Goal: Task Accomplishment & Management: Manage account settings

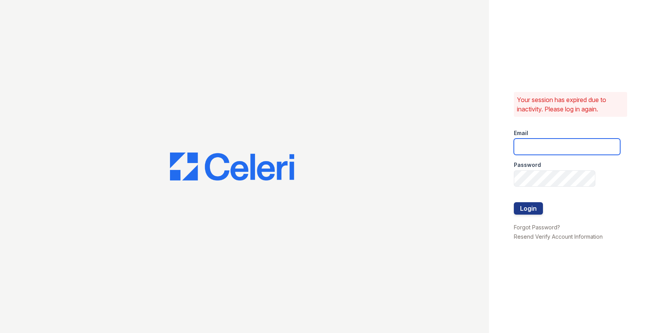
click at [548, 152] on input "email" at bounding box center [566, 146] width 106 height 16
click at [0, 332] on com-1password-button at bounding box center [0, 333] width 0 height 0
type input "max+acme@getceleri.com"
click at [543, 147] on input "max+acme@getceleri.com" at bounding box center [566, 146] width 106 height 16
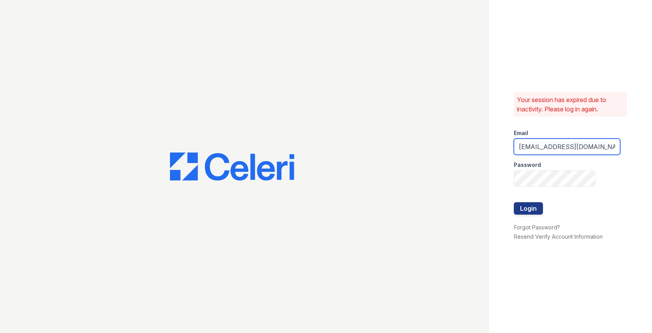
click at [0, 332] on com-1password-button at bounding box center [0, 333] width 0 height 0
click at [524, 145] on input "max+acme@getceleri.com" at bounding box center [566, 146] width 106 height 16
drag, startPoint x: 524, startPoint y: 145, endPoint x: 651, endPoint y: 148, distance: 127.6
click at [651, 148] on div "Your session has expired due to inactivity. Please log in again. Email max+acme…" at bounding box center [570, 166] width 163 height 333
click at [568, 145] on input "email" at bounding box center [566, 146] width 106 height 16
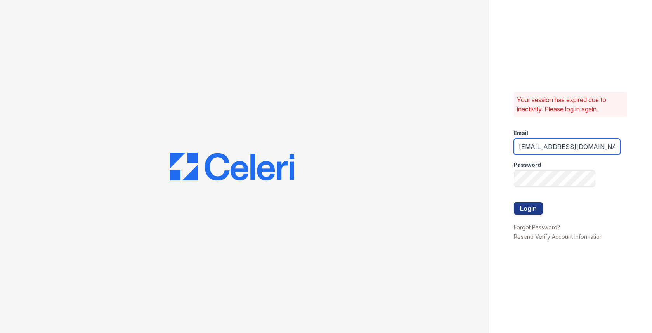
type input "max@getceleri.com"
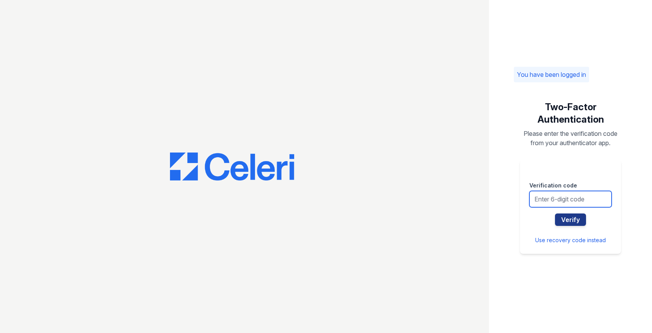
click at [554, 202] on input "text" at bounding box center [570, 199] width 82 height 16
click at [573, 195] on input "text" at bounding box center [570, 199] width 82 height 16
type input "417960"
click at [555, 213] on button "Verify" at bounding box center [570, 219] width 31 height 12
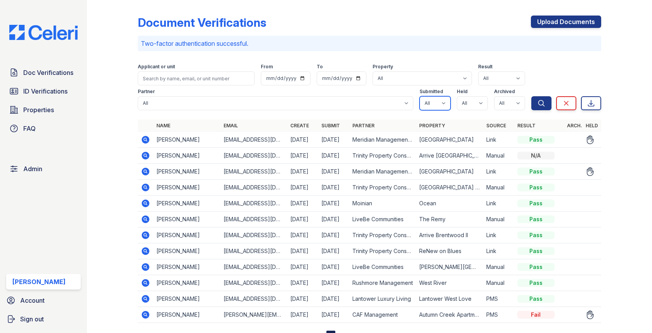
click at [431, 100] on select "All true false" at bounding box center [434, 103] width 31 height 14
select select "true"
click at [469, 108] on select "All true false" at bounding box center [471, 103] width 31 height 14
select select "true"
click at [506, 107] on select "All true false" at bounding box center [509, 103] width 31 height 14
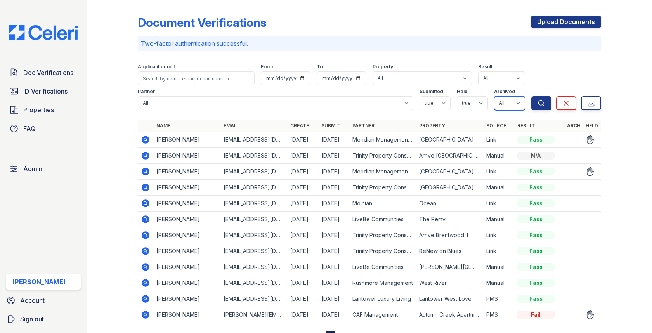
select select "false"
click at [555, 111] on form "Applicant or unit From To Property All 0000 Kinney Avenue 09 Cape Coral 10006 N…" at bounding box center [369, 85] width 463 height 56
click at [543, 109] on button "Search" at bounding box center [541, 103] width 20 height 14
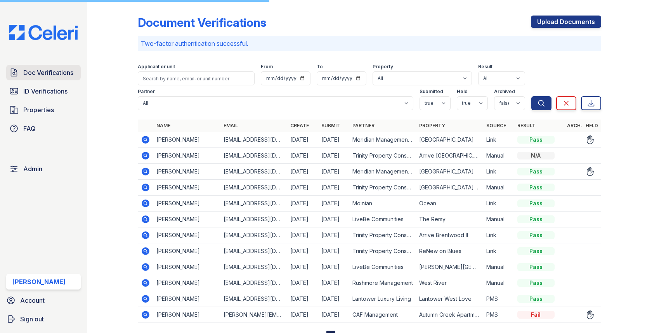
click at [61, 71] on span "Doc Verifications" at bounding box center [48, 72] width 50 height 9
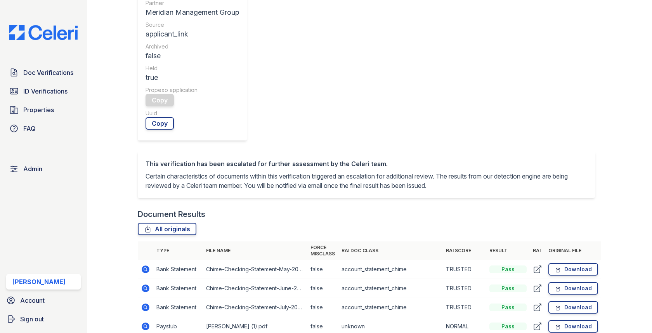
scroll to position [373, 0]
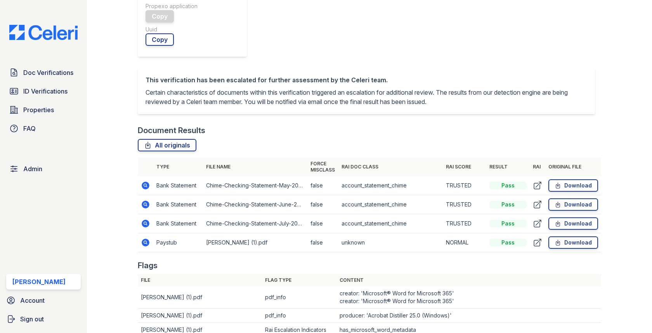
click at [145, 233] on td at bounding box center [146, 242] width 16 height 19
click at [145, 239] on icon at bounding box center [146, 243] width 8 height 8
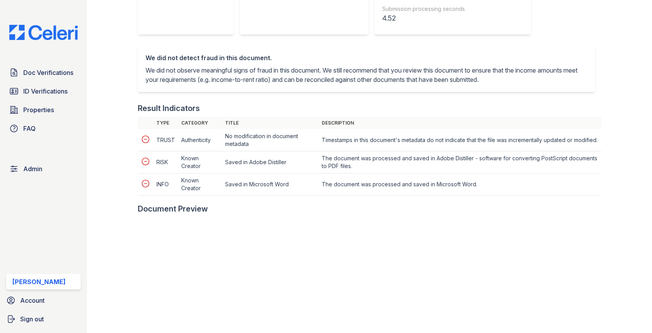
scroll to position [315, 0]
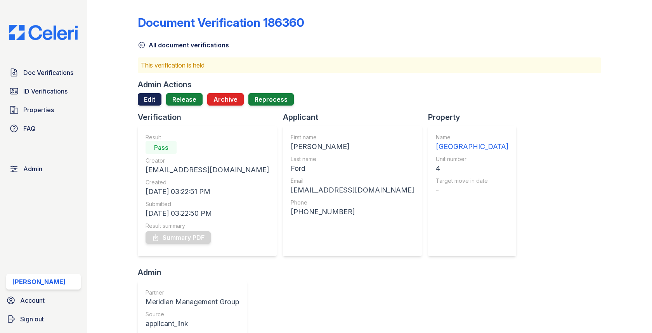
click at [157, 99] on link "Edit" at bounding box center [150, 99] width 24 height 12
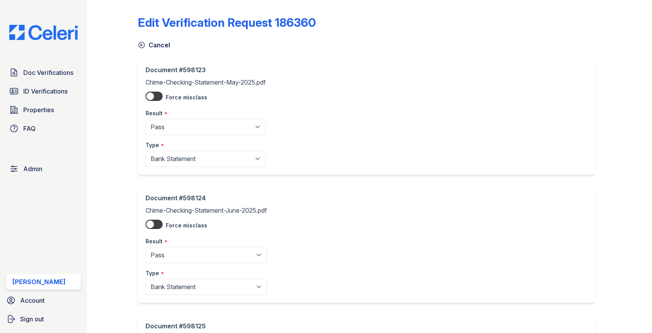
scroll to position [273, 0]
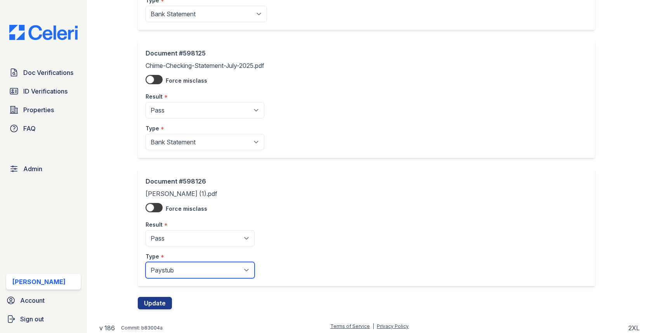
click at [172, 268] on select "Paystub Bank Statement Offer Letter Tax Documents Benefit Award Letter Investme…" at bounding box center [199, 270] width 109 height 16
select select "offer_letter"
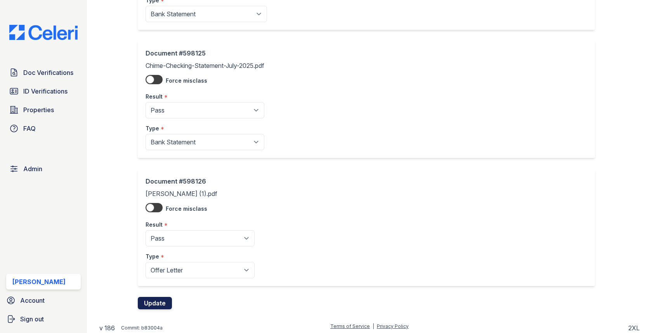
click at [159, 299] on button "Update" at bounding box center [155, 303] width 34 height 12
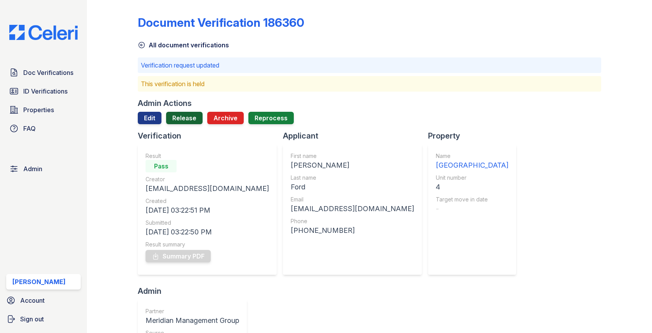
click at [186, 115] on link "Release" at bounding box center [184, 118] width 36 height 12
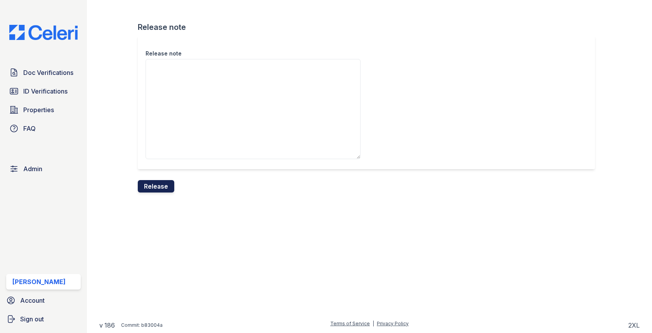
click at [156, 181] on button "Release" at bounding box center [156, 186] width 36 height 12
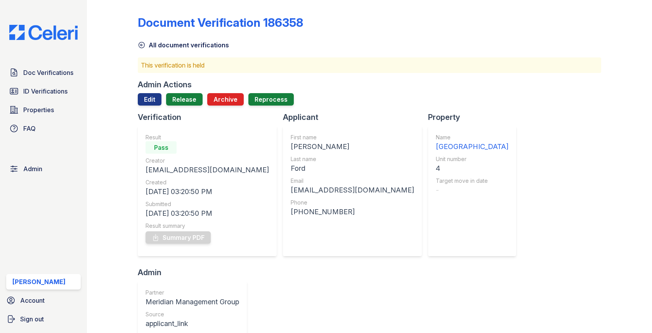
click at [151, 105] on div at bounding box center [369, 108] width 463 height 6
click at [151, 101] on link "Edit" at bounding box center [150, 99] width 24 height 12
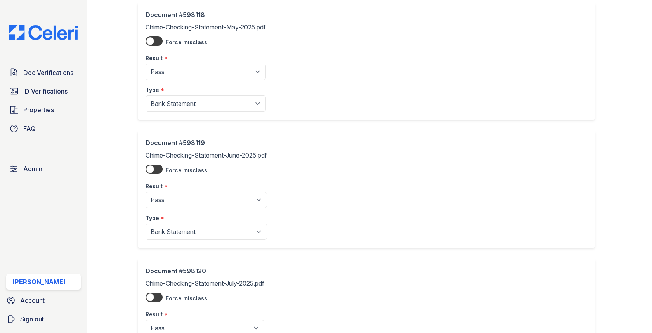
scroll to position [273, 0]
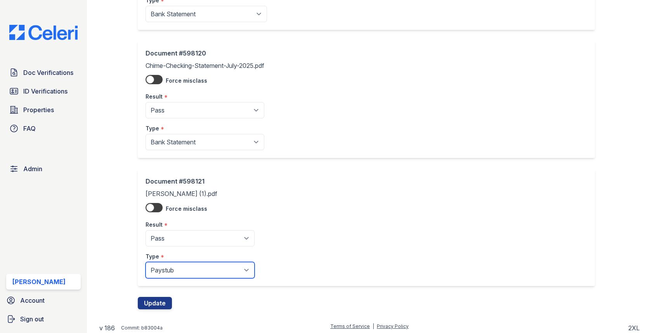
click at [189, 273] on select "Paystub Bank Statement Offer Letter Tax Documents Benefit Award Letter Investme…" at bounding box center [199, 270] width 109 height 16
select select "offer_letter"
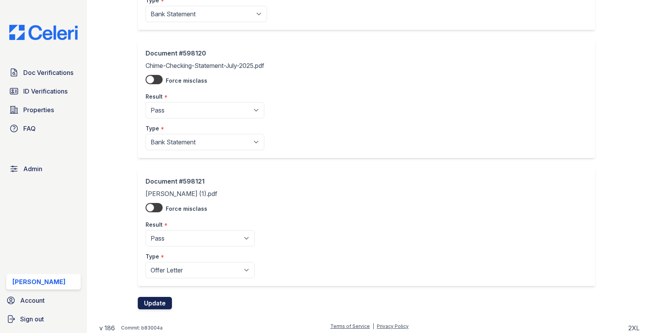
click at [160, 297] on button "Update" at bounding box center [155, 303] width 34 height 12
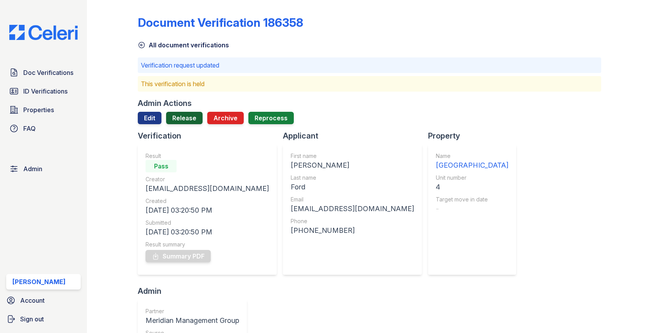
click at [180, 114] on link "Release" at bounding box center [184, 118] width 36 height 12
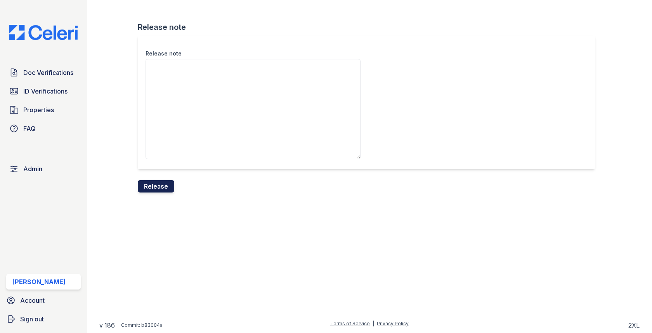
click at [163, 188] on button "Release" at bounding box center [156, 186] width 36 height 12
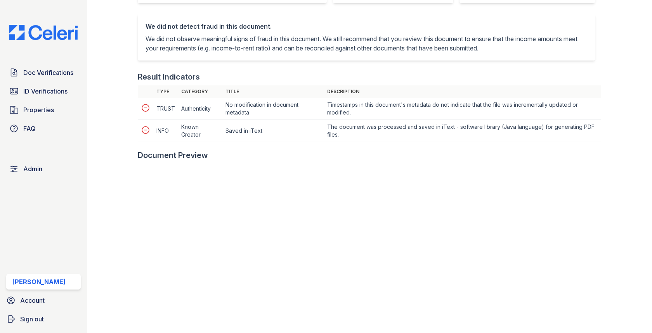
scroll to position [286, 0]
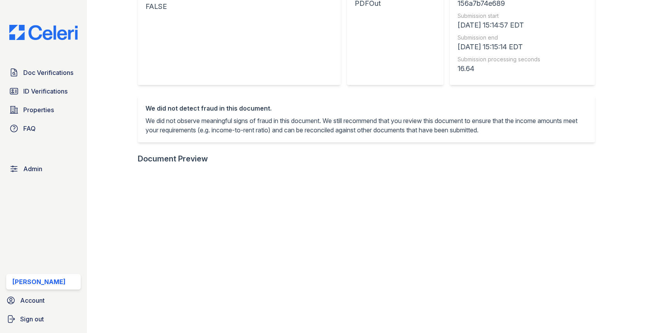
scroll to position [264, 0]
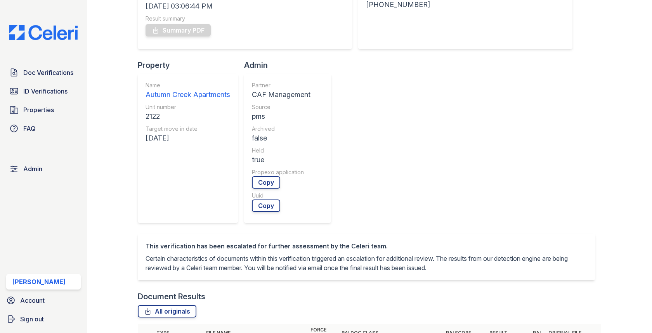
scroll to position [299, 0]
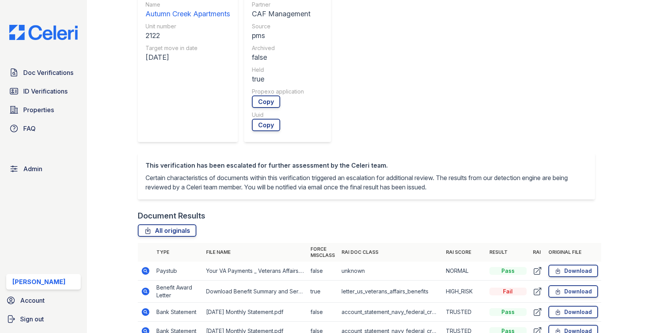
click at [147, 287] on icon at bounding box center [146, 291] width 8 height 8
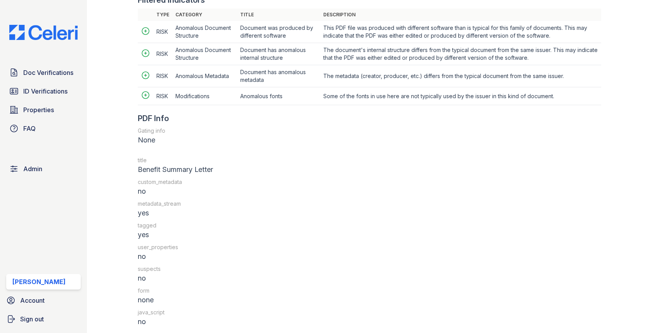
scroll to position [1030, 0]
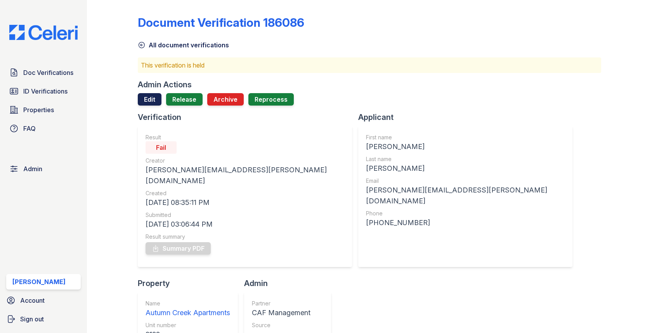
click at [149, 98] on link "Edit" at bounding box center [150, 99] width 24 height 12
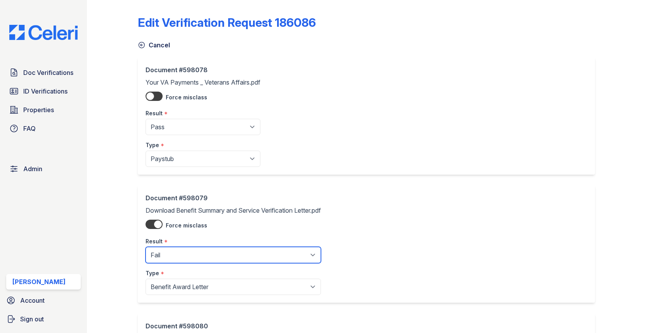
click at [174, 251] on select "Pending Sent Started Processing Pass Fail Caution Error N/A" at bounding box center [232, 255] width 175 height 16
click at [172, 150] on div "Type *" at bounding box center [202, 143] width 115 height 16
click at [172, 261] on select "Pending Sent Started Processing Pass Fail Caution Error N/A" at bounding box center [232, 255] width 175 height 16
select select "pass"
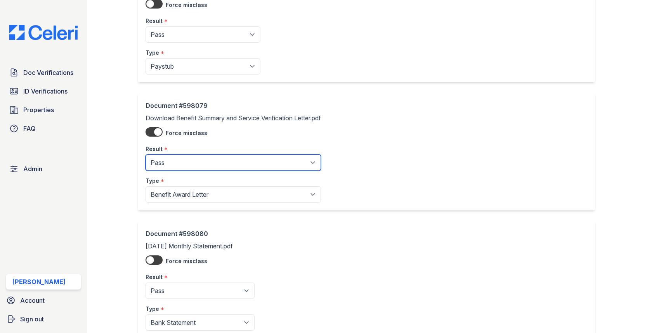
scroll to position [400, 0]
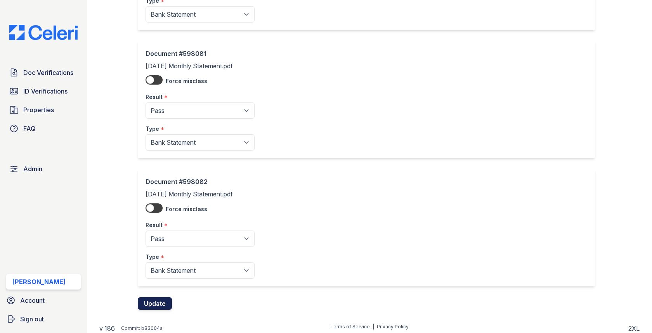
click at [157, 297] on button "Update" at bounding box center [155, 303] width 34 height 12
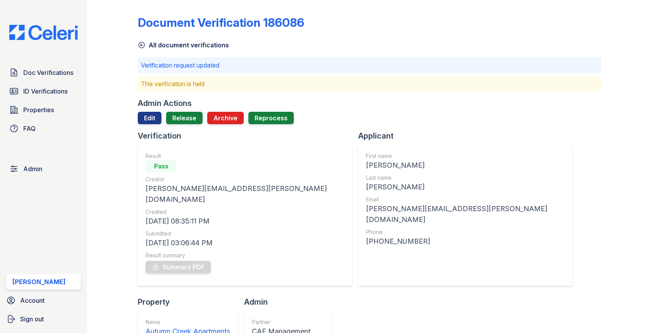
click at [190, 107] on div "Admin Actions" at bounding box center [165, 103] width 54 height 11
click at [187, 111] on div "Admin Actions Edit Release Archive Reprocess" at bounding box center [369, 114] width 463 height 33
click at [185, 115] on link "Release" at bounding box center [184, 118] width 36 height 12
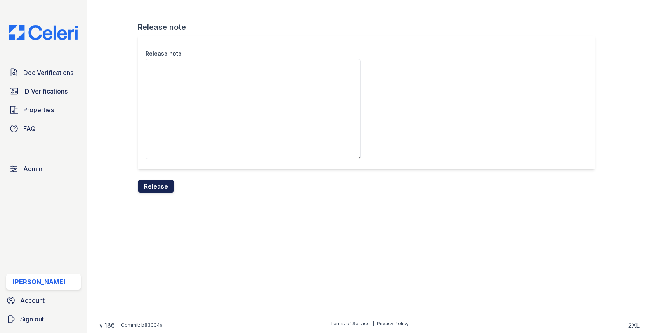
click at [166, 183] on button "Release" at bounding box center [156, 186] width 36 height 12
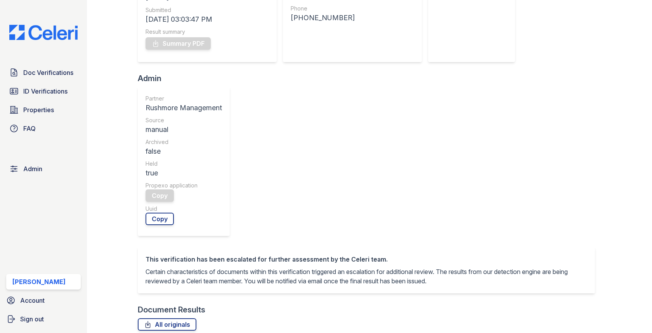
scroll to position [371, 0]
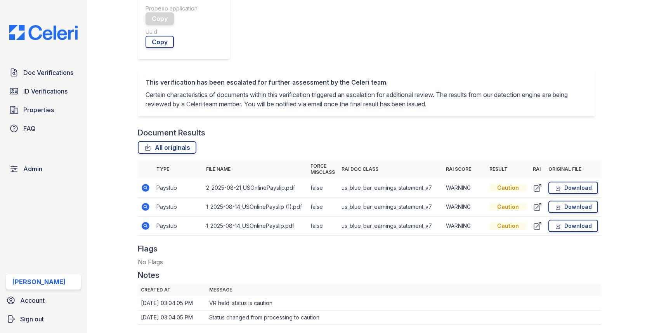
click at [146, 184] on icon at bounding box center [146, 188] width 8 height 8
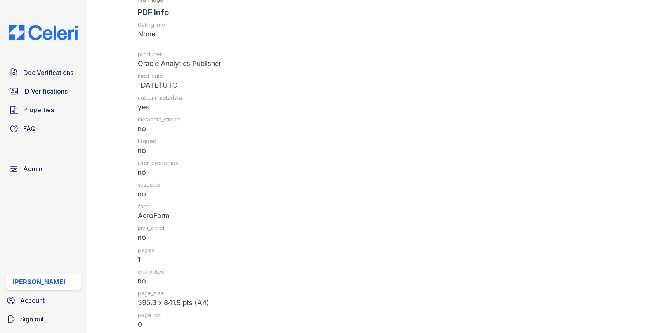
scroll to position [942, 0]
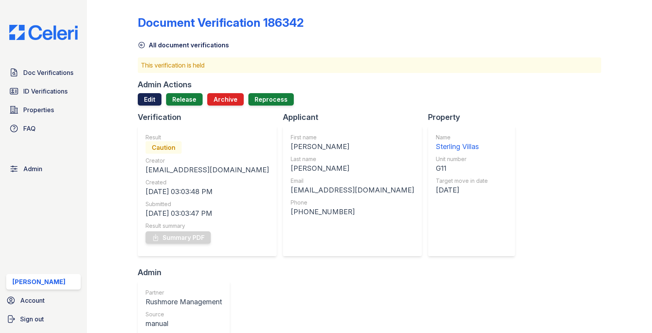
click at [153, 101] on link "Edit" at bounding box center [150, 99] width 24 height 12
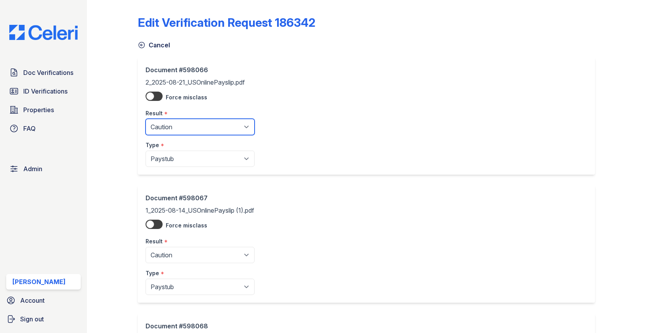
click at [174, 124] on select "Pending Sent Started Processing Pass Fail Caution Error N/A" at bounding box center [199, 127] width 109 height 16
select select "pass"
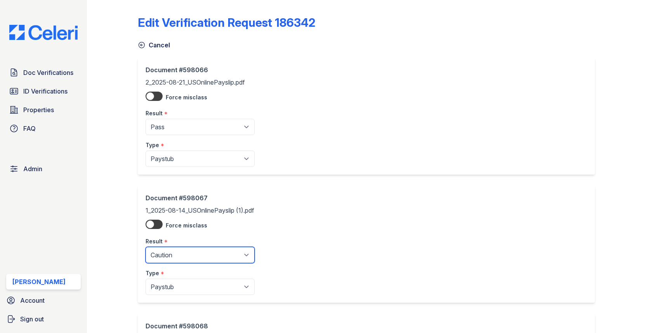
click at [173, 247] on select "Pending Sent Started Processing Pass Fail Caution Error N/A" at bounding box center [199, 255] width 109 height 16
select select "pass"
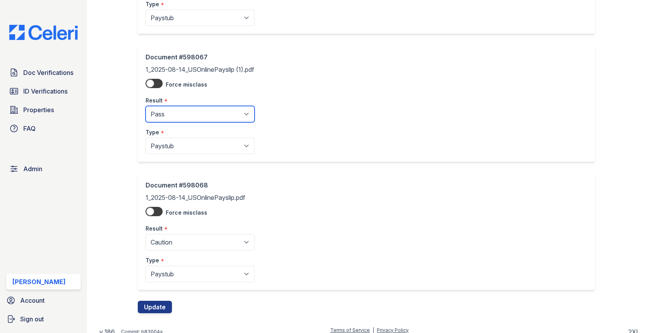
scroll to position [145, 0]
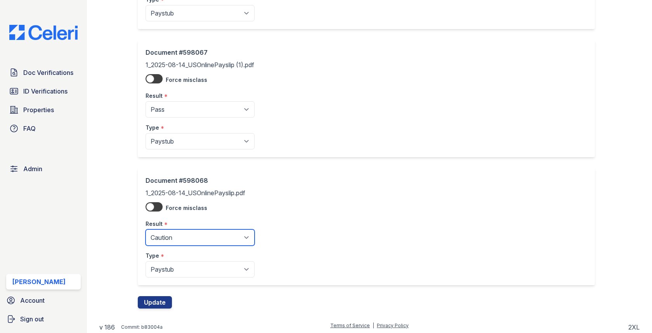
click at [174, 234] on select "Pending Sent Started Processing Pass Fail Caution Error N/A" at bounding box center [199, 237] width 109 height 16
select select "pass"
click at [159, 291] on div "Document #598068 1_2025-08-14_USOnlinePayslip.pdf Force misclass Result * Pendi…" at bounding box center [369, 232] width 463 height 128
click at [158, 293] on div "Document #598068 1_2025-08-14_USOnlinePayslip.pdf Force misclass Result * Pendi…" at bounding box center [369, 232] width 463 height 128
click at [157, 297] on button "Update" at bounding box center [155, 302] width 34 height 12
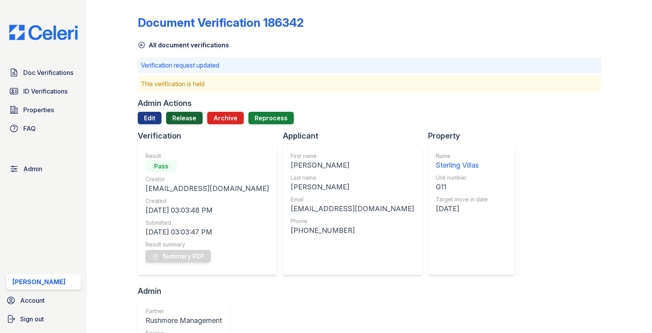
click at [175, 119] on link "Release" at bounding box center [184, 118] width 36 height 12
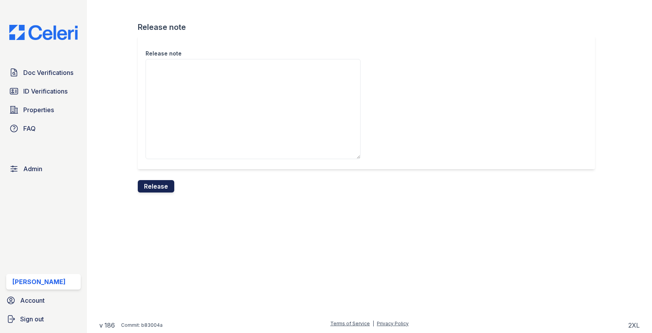
click at [160, 182] on button "Release" at bounding box center [156, 186] width 36 height 12
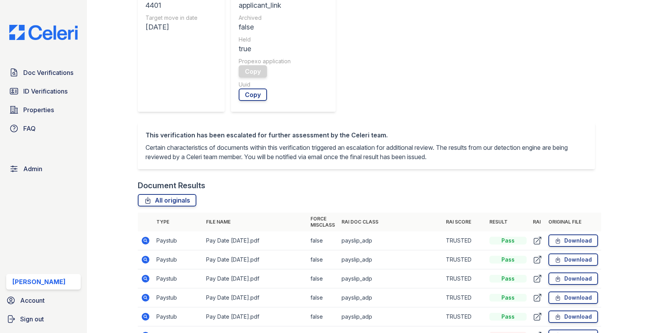
scroll to position [325, 0]
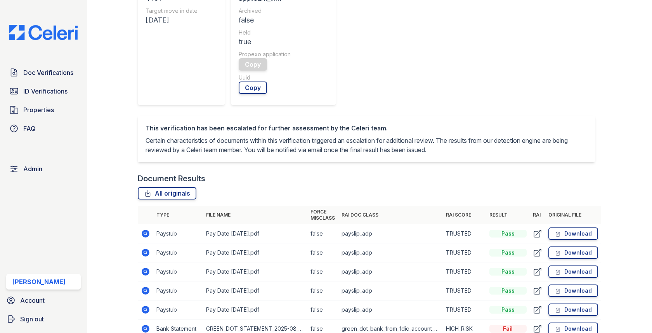
click at [143, 325] on icon at bounding box center [146, 329] width 8 height 8
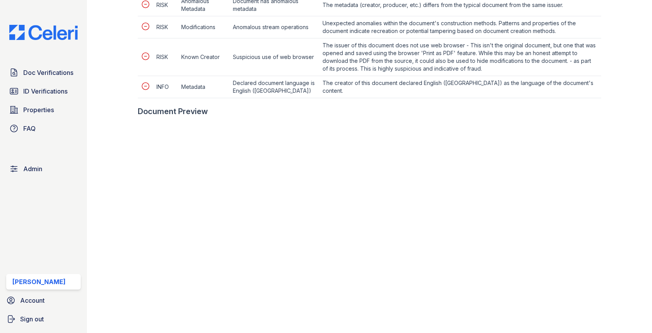
scroll to position [505, 0]
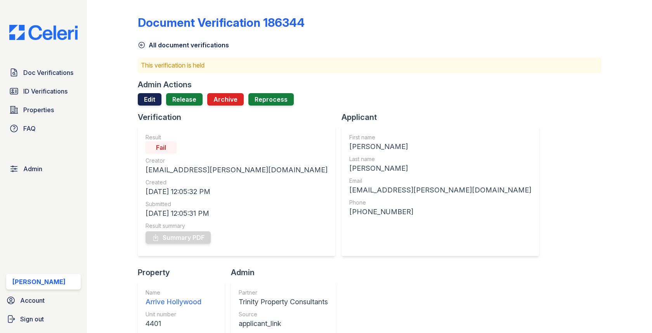
click at [158, 102] on link "Edit" at bounding box center [150, 99] width 24 height 12
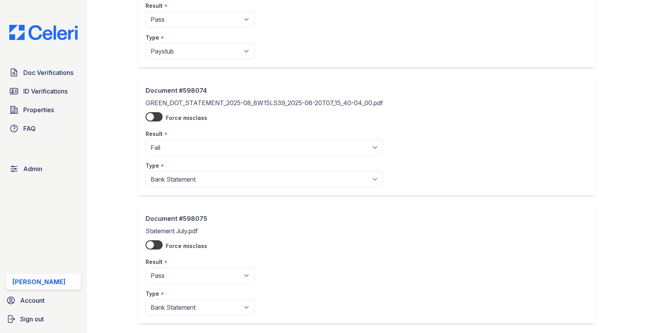
scroll to position [697, 0]
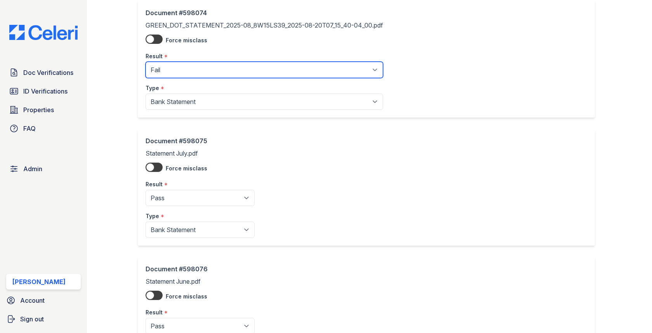
click at [188, 68] on select "Pending Sent Started Processing Pass Fail Caution Error N/A" at bounding box center [263, 70] width 237 height 16
select select "caution"
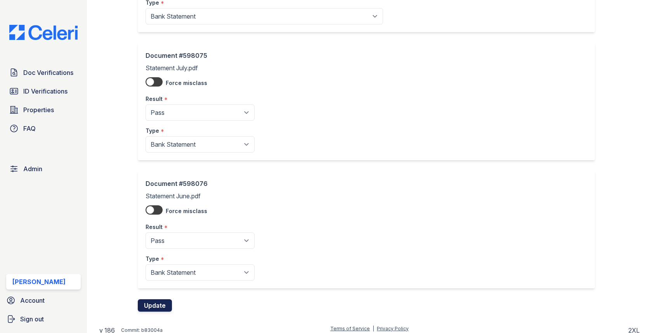
click at [154, 301] on button "Update" at bounding box center [155, 305] width 34 height 12
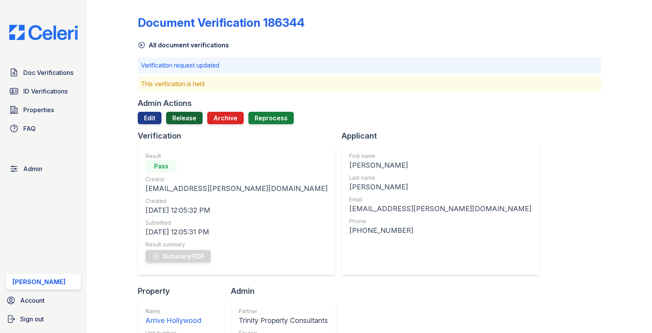
click at [180, 118] on link "Release" at bounding box center [184, 118] width 36 height 12
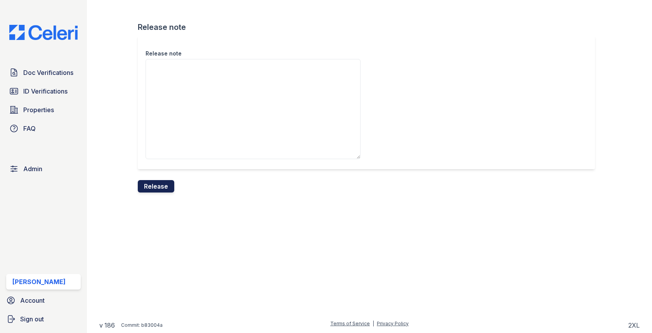
click at [159, 188] on button "Release" at bounding box center [156, 186] width 36 height 12
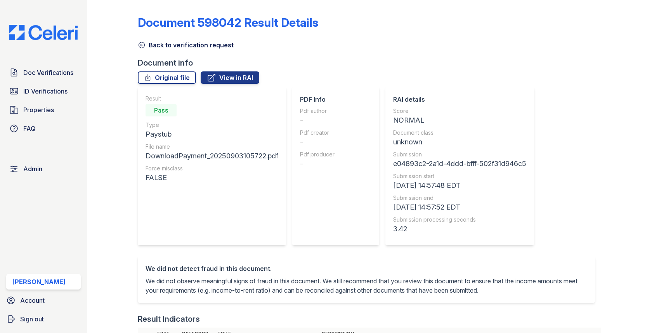
click at [157, 49] on link "Back to verification request" at bounding box center [186, 44] width 96 height 9
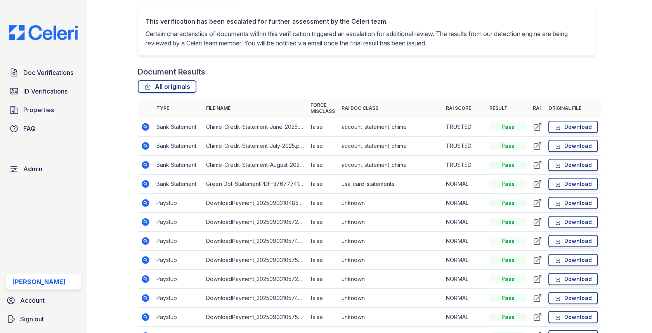
scroll to position [503, 0]
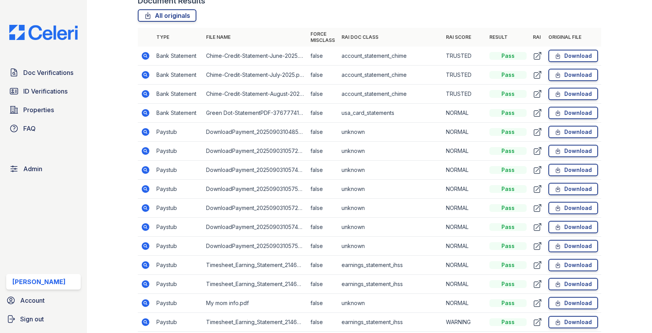
click at [143, 299] on icon at bounding box center [146, 303] width 8 height 8
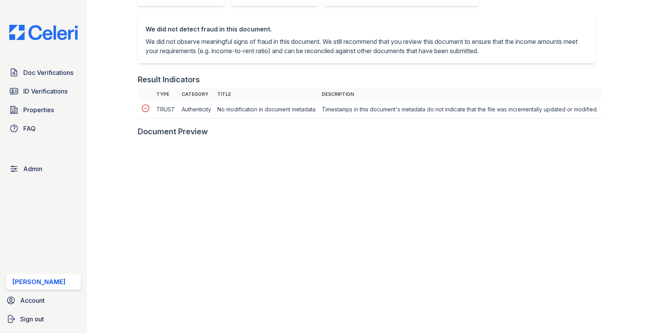
scroll to position [239, 0]
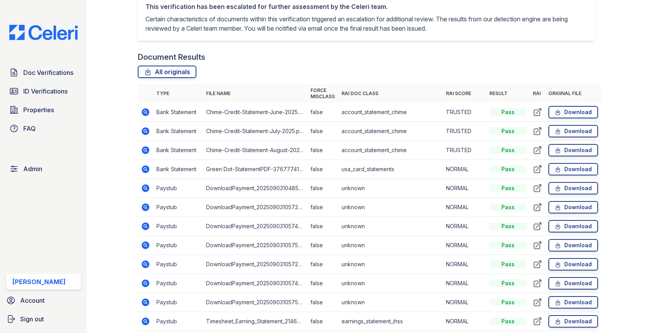
scroll to position [474, 0]
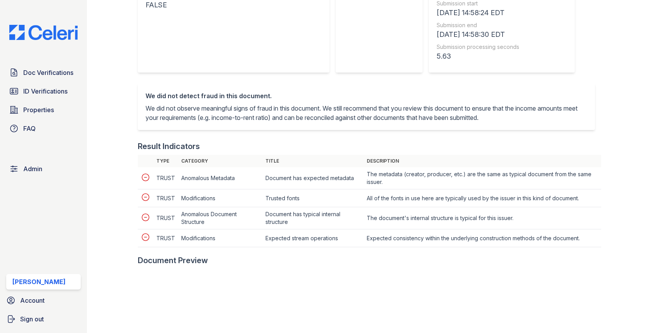
scroll to position [279, 0]
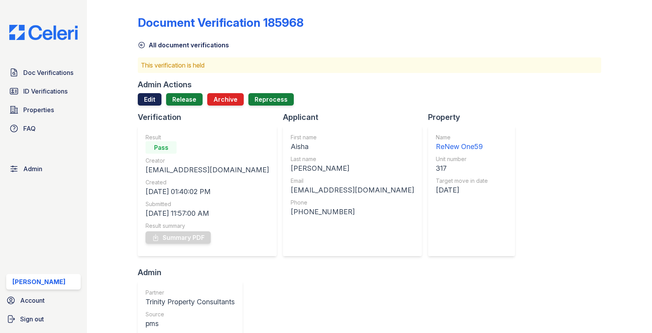
click at [153, 100] on link "Edit" at bounding box center [150, 99] width 24 height 12
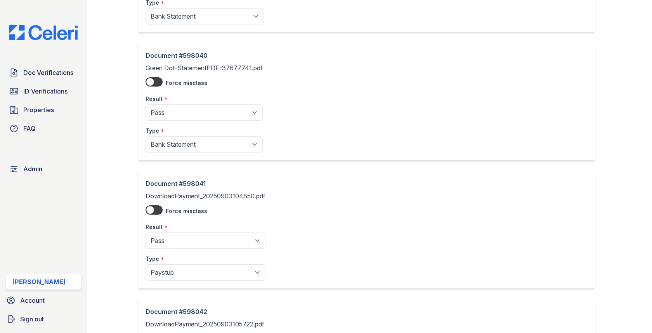
scroll to position [418, 0]
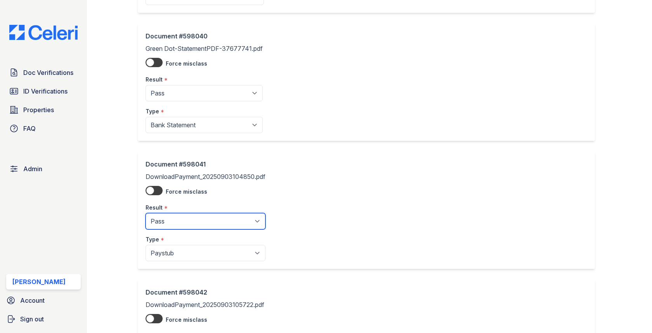
click at [207, 218] on select "Pending Sent Started Processing Pass Fail Caution Error N/A" at bounding box center [205, 221] width 120 height 16
select select "caution"
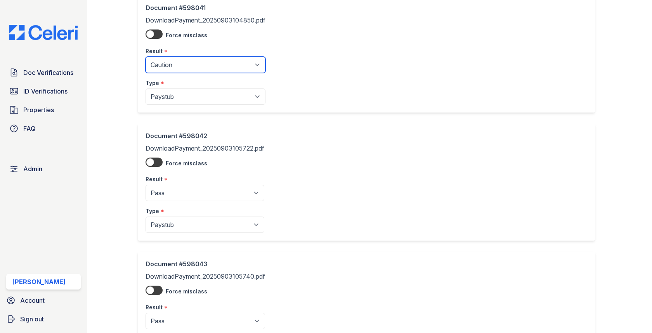
scroll to position [579, 0]
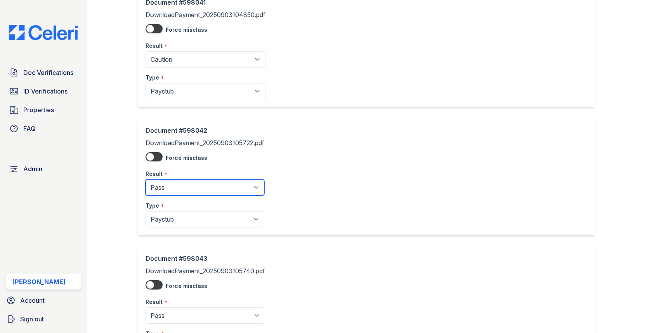
click at [191, 190] on select "Pending Sent Started Processing Pass Fail Caution Error N/A" at bounding box center [204, 187] width 119 height 16
select select "caution"
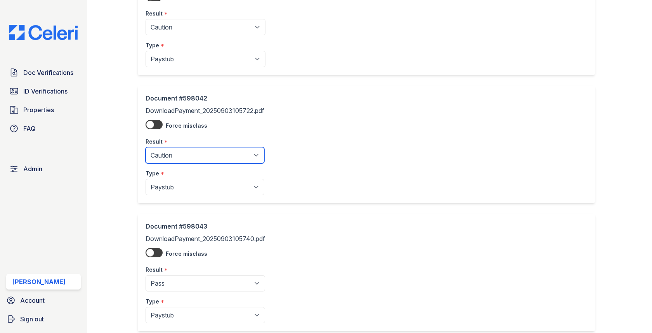
scroll to position [730, 0]
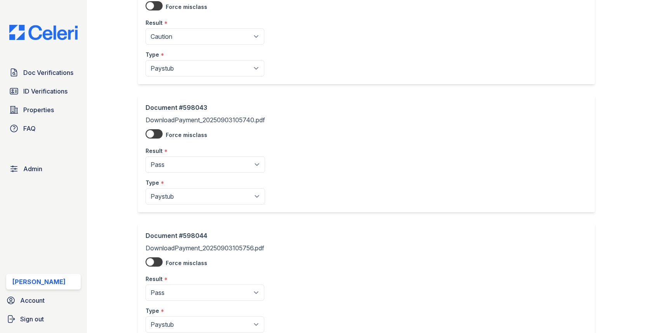
click at [197, 168] on select "Pending Sent Started Processing Pass Fail Caution Error N/A" at bounding box center [204, 164] width 119 height 16
select select "caution"
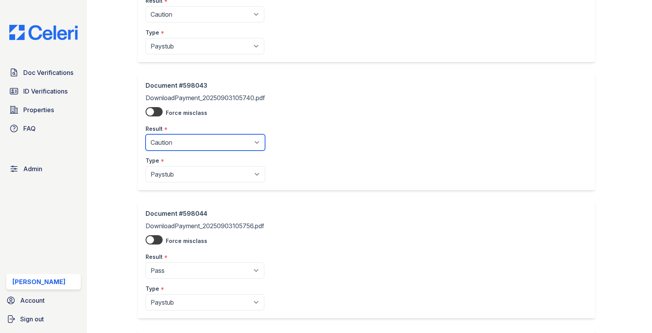
scroll to position [850, 0]
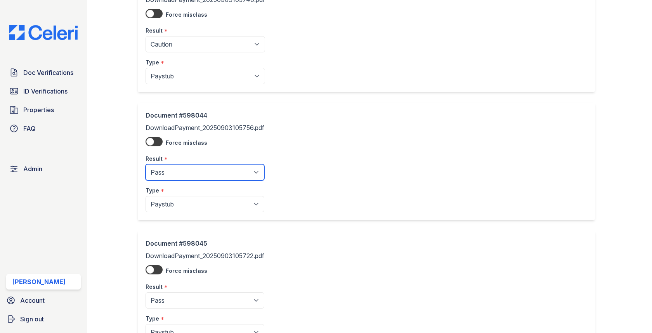
click at [198, 168] on select "Pending Sent Started Processing Pass Fail Caution Error N/A" at bounding box center [204, 172] width 119 height 16
select select "caution"
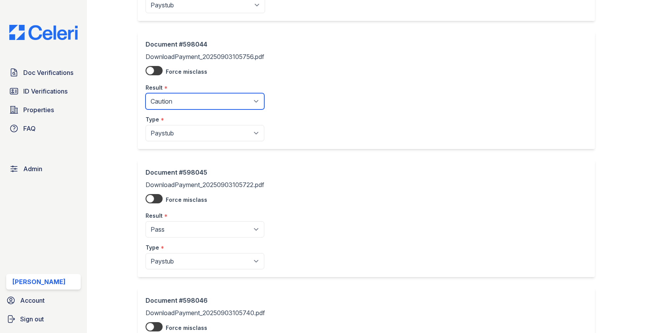
scroll to position [973, 0]
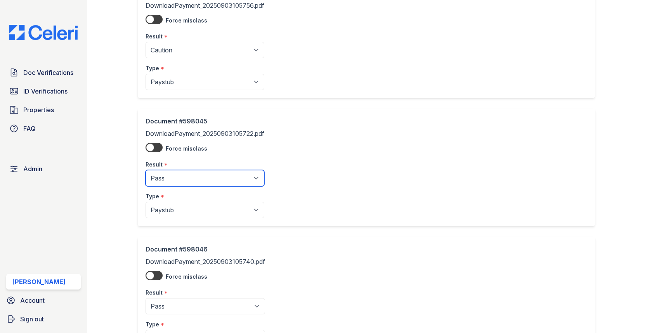
click at [193, 176] on select "Pending Sent Started Processing Pass Fail Caution Error N/A" at bounding box center [204, 178] width 119 height 16
select select "caution"
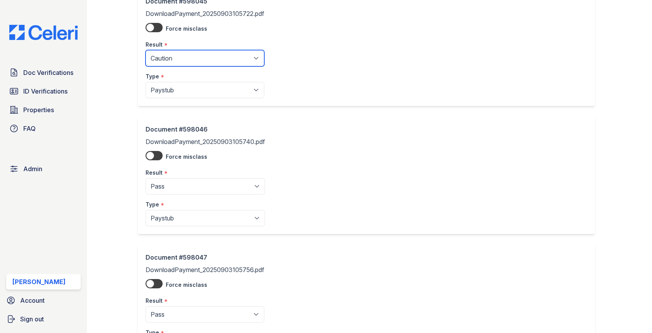
scroll to position [1119, 0]
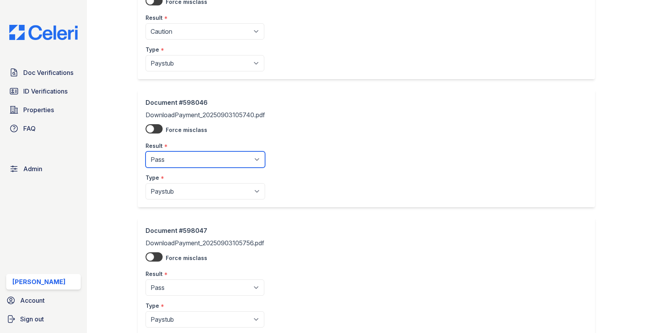
click at [195, 151] on select "Pending Sent Started Processing Pass Fail Caution Error N/A" at bounding box center [204, 159] width 119 height 16
select select "caution"
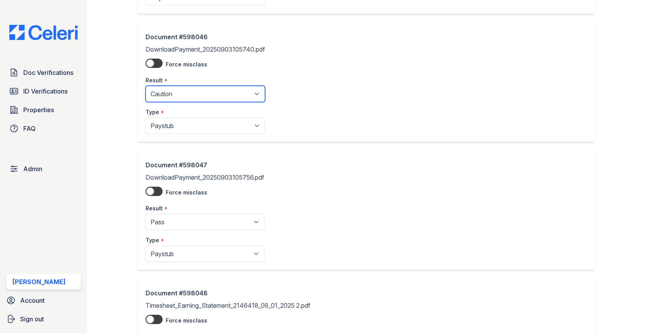
scroll to position [1215, 0]
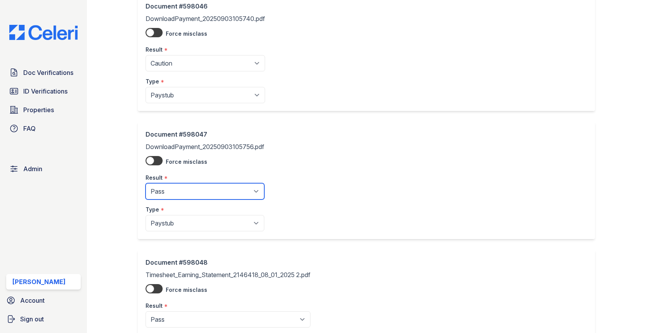
click at [193, 183] on select "Pending Sent Started Processing Pass Fail Caution Error N/A" at bounding box center [204, 191] width 119 height 16
select select "caution"
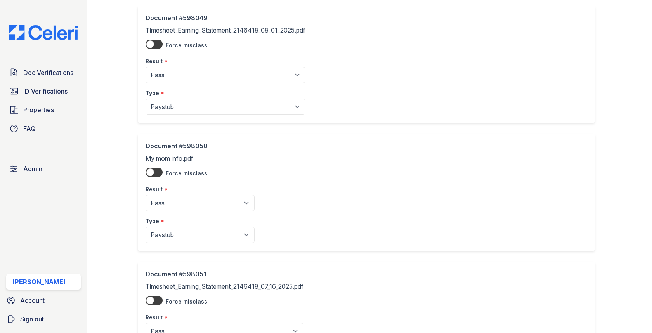
scroll to position [1673, 0]
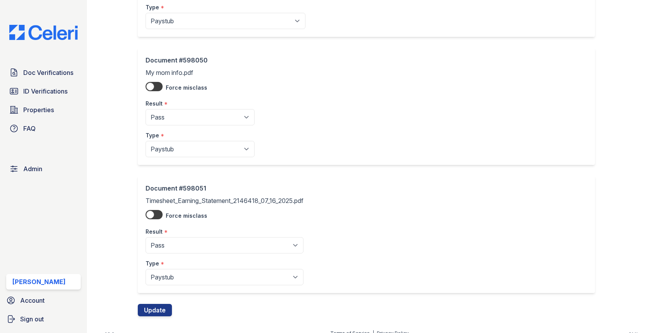
click at [162, 293] on div "Document #598051 Timesheet_Earning_Statement_2146418_07_16_2025.pdf Force miscl…" at bounding box center [369, 240] width 463 height 128
click at [161, 304] on button "Update" at bounding box center [155, 310] width 34 height 12
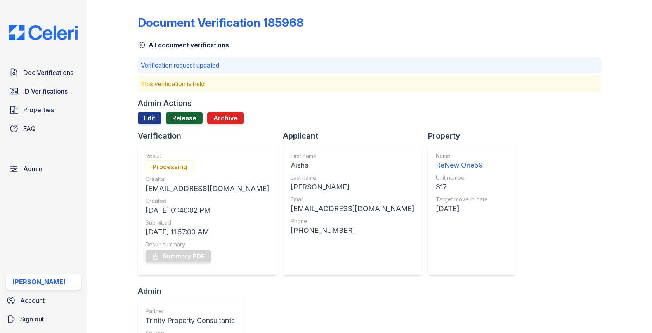
click at [187, 113] on link "Release" at bounding box center [184, 118] width 36 height 12
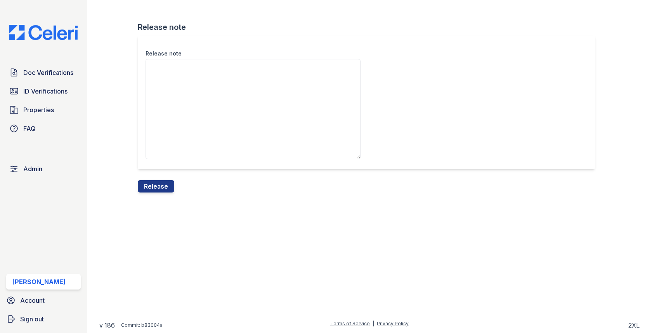
click at [172, 178] on div "Release note" at bounding box center [369, 108] width 463 height 144
click at [168, 184] on button "Release" at bounding box center [156, 186] width 36 height 12
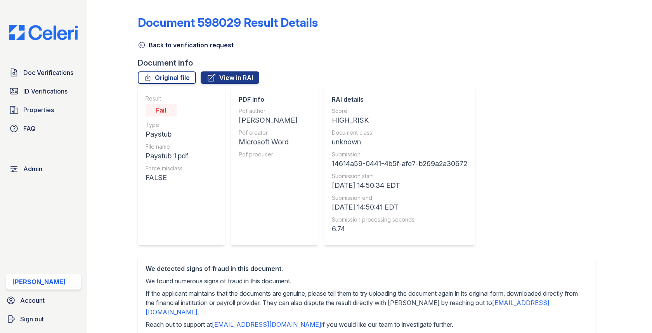
click at [180, 45] on link "Back to verification request" at bounding box center [186, 44] width 96 height 9
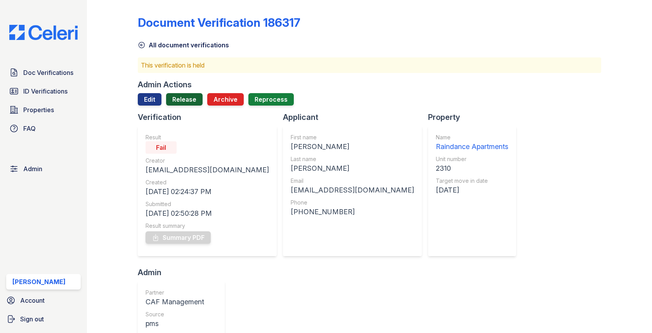
click at [190, 102] on link "Release" at bounding box center [184, 99] width 36 height 12
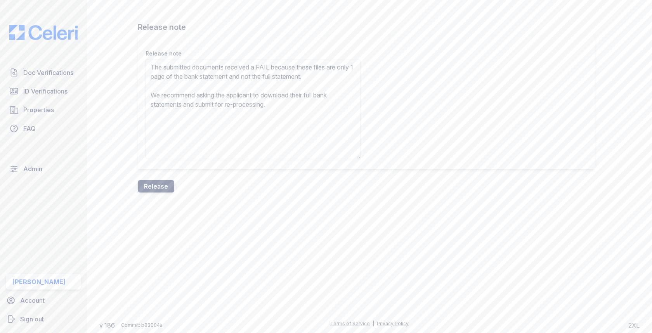
type textarea "The submitted documents received a FAIL because these files are only 1 page of …"
click at [168, 187] on button "Release" at bounding box center [156, 186] width 36 height 12
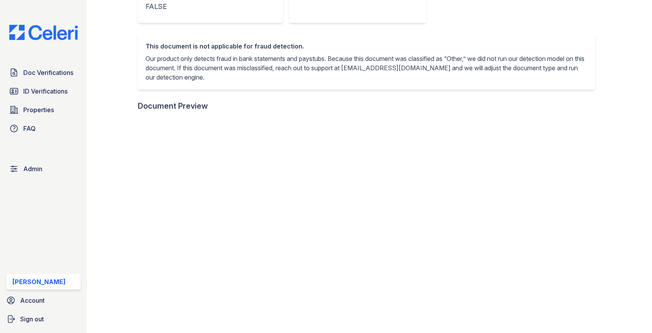
scroll to position [230, 0]
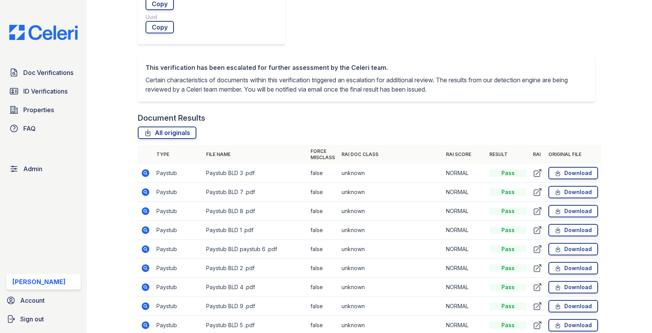
scroll to position [392, 0]
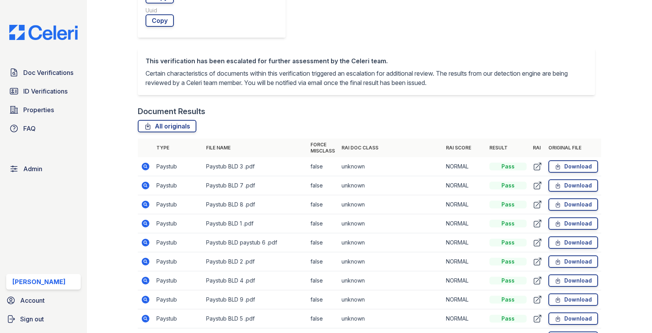
click at [146, 201] on icon at bounding box center [146, 205] width 8 height 8
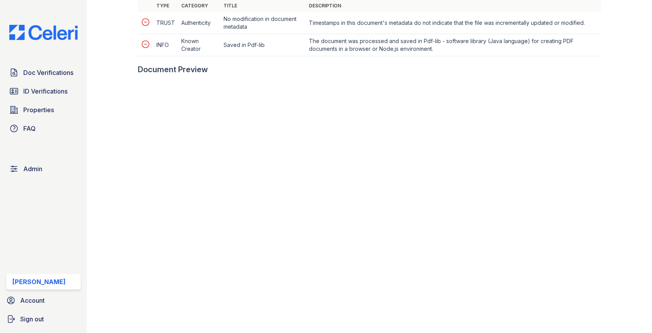
scroll to position [335, 0]
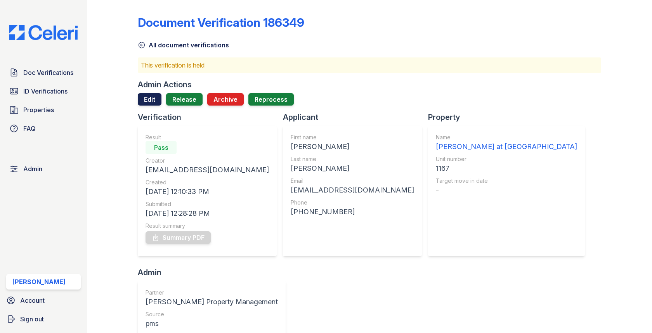
click at [149, 97] on link "Edit" at bounding box center [150, 99] width 24 height 12
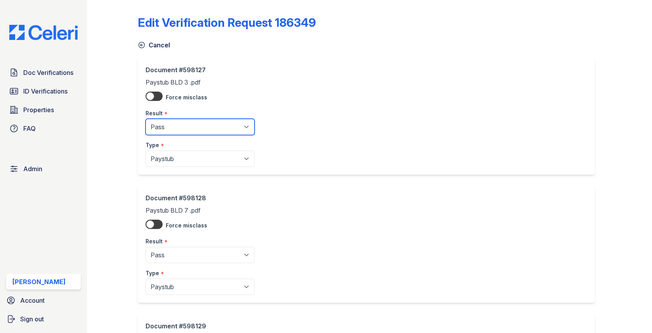
click at [175, 121] on select "Pending Sent Started Processing Pass Fail Caution Error N/A" at bounding box center [199, 127] width 109 height 16
select select "fail"
click at [184, 128] on select "Pending Sent Started Processing Pass Fail Caution Error N/A" at bounding box center [199, 127] width 109 height 16
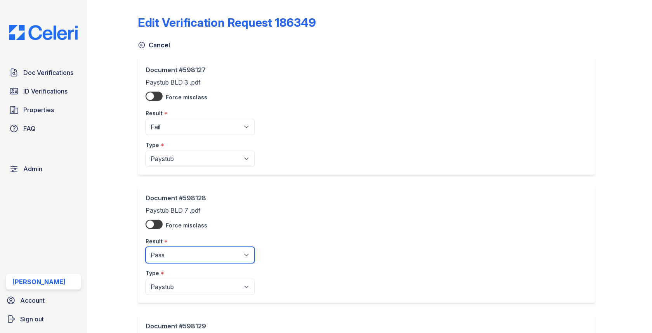
click at [171, 261] on select "Pending Sent Started Processing Pass Fail Caution Error N/A" at bounding box center [199, 255] width 109 height 16
click at [172, 249] on select "Pending Sent Started Processing Pass Fail Caution Error N/A" at bounding box center [199, 255] width 109 height 16
select select "fail"
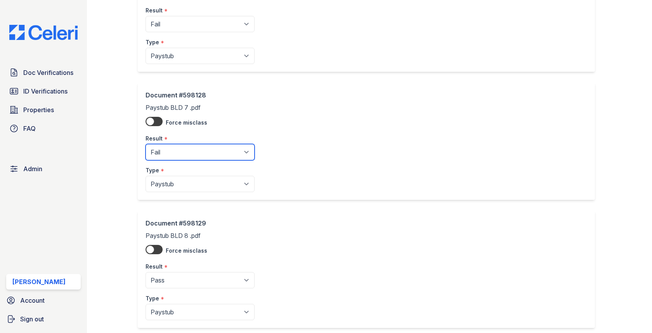
scroll to position [166, 0]
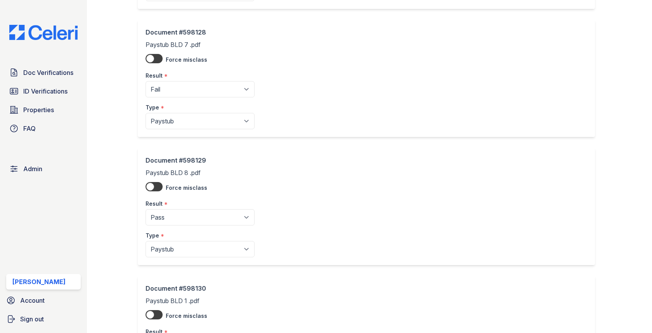
click at [170, 221] on select "Pending Sent Started Processing Pass Fail Caution Error N/A" at bounding box center [199, 217] width 109 height 16
select select "fail"
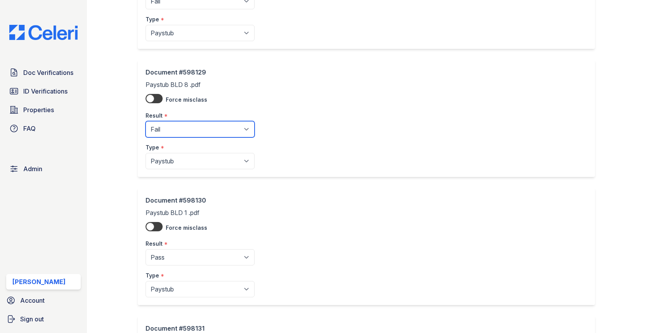
scroll to position [317, 0]
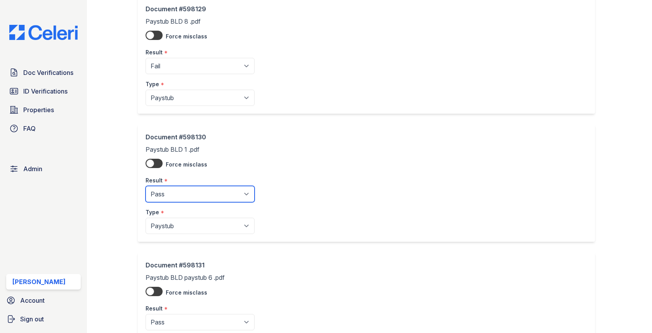
click at [180, 190] on select "Pending Sent Started Processing Pass Fail Caution Error N/A" at bounding box center [199, 194] width 109 height 16
select select "fail"
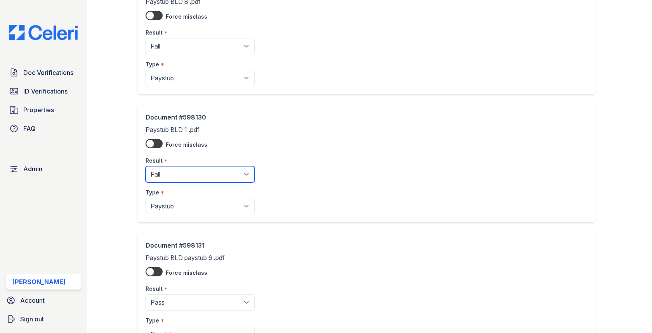
scroll to position [396, 0]
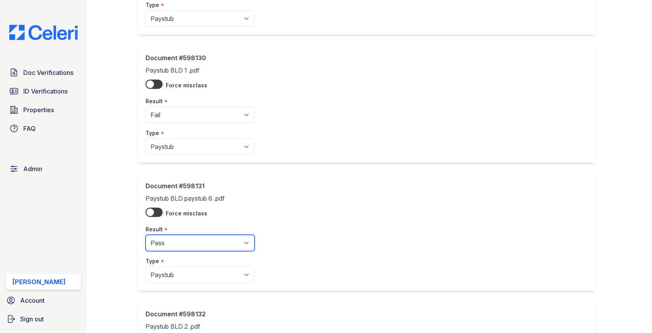
click at [185, 235] on select "Pending Sent Started Processing Pass Fail Caution Error N/A" at bounding box center [199, 243] width 109 height 16
select select "fail"
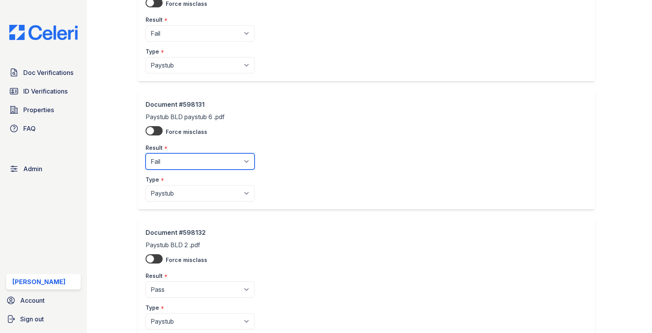
scroll to position [538, 0]
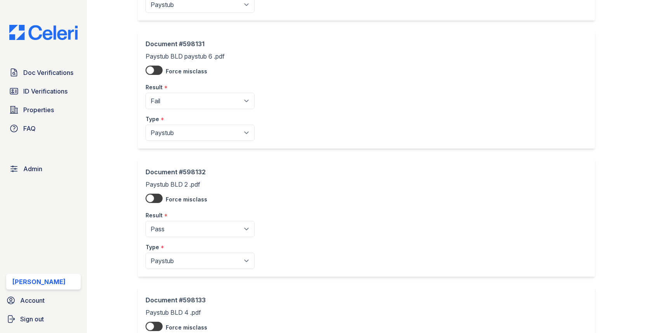
click at [189, 221] on select "Pending Sent Started Processing Pass Fail Caution Error N/A" at bounding box center [199, 229] width 109 height 16
click at [191, 221] on select "Pending Sent Started Processing Pass Fail Caution Error N/A" at bounding box center [199, 229] width 109 height 16
select select "fail"
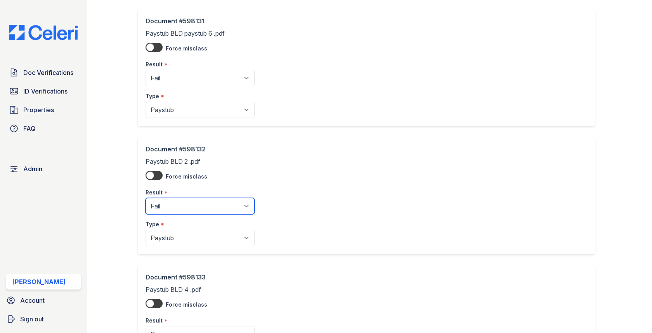
scroll to position [707, 0]
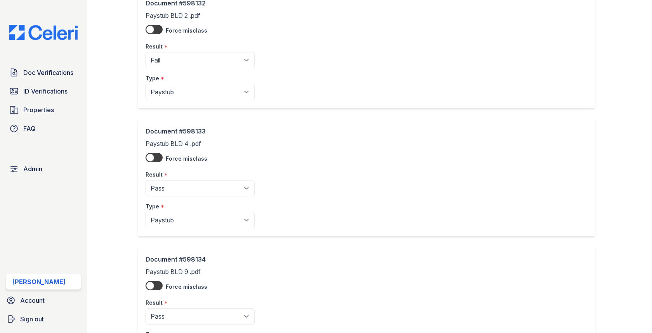
click at [189, 191] on select "Pending Sent Started Processing Pass Fail Caution Error N/A" at bounding box center [199, 188] width 109 height 16
select select "fail"
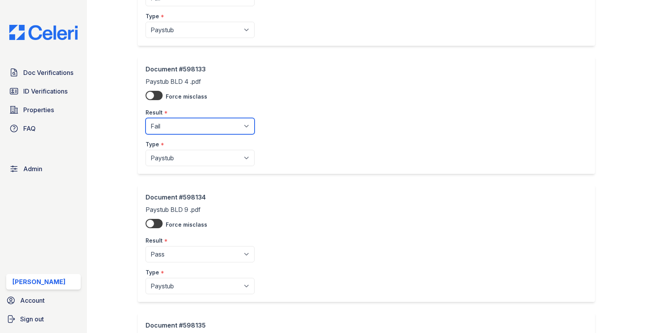
scroll to position [792, 0]
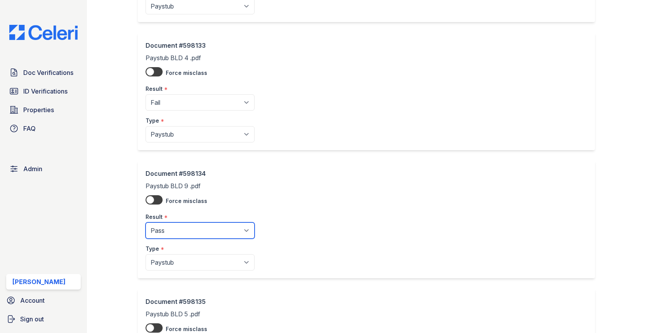
click at [183, 226] on select "Pending Sent Started Processing Pass Fail Caution Error N/A" at bounding box center [199, 230] width 109 height 16
select select "fail"
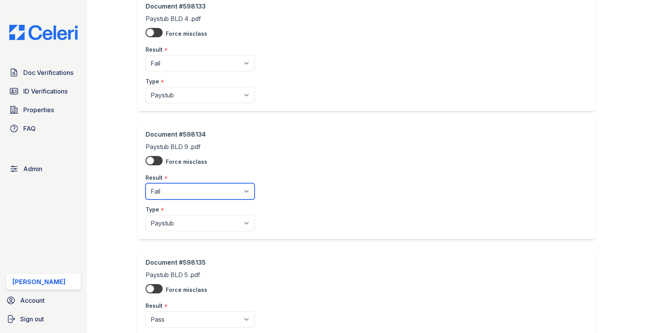
scroll to position [1020, 0]
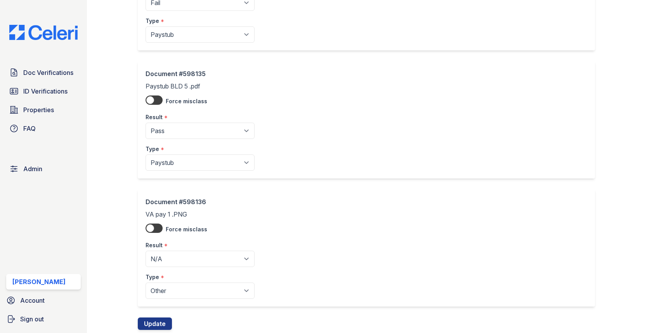
click at [189, 131] on select "Pending Sent Started Processing Pass Fail Caution Error N/A" at bounding box center [199, 131] width 109 height 16
select select "fail"
click at [149, 309] on div "Document #598136 VA pay 1 .PNG Force misclass Result * Pending Sent Started Pro…" at bounding box center [369, 253] width 463 height 128
click at [149, 310] on div "Document #598136 VA pay 1 .PNG Force misclass Result * Pending Sent Started Pro…" at bounding box center [369, 253] width 463 height 128
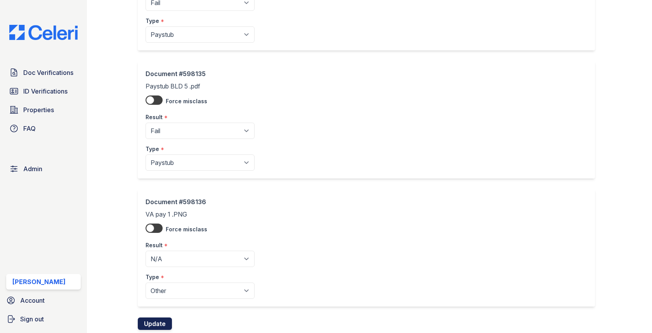
click at [149, 317] on button "Update" at bounding box center [155, 323] width 34 height 12
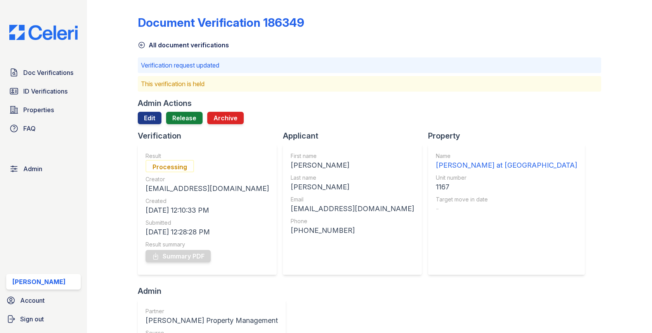
click at [189, 111] on div "Admin Actions Edit Release Archive" at bounding box center [369, 114] width 463 height 33
click at [189, 118] on link "Release" at bounding box center [184, 118] width 36 height 12
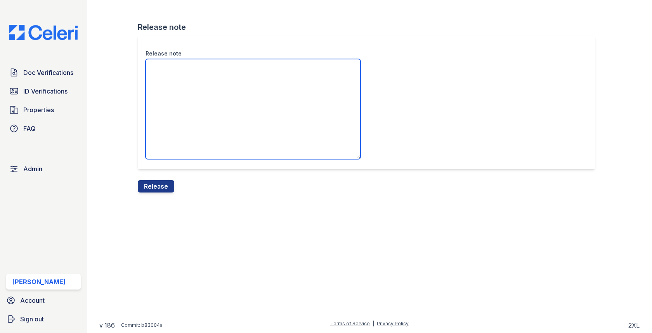
click at [188, 120] on textarea "Release note" at bounding box center [252, 109] width 215 height 100
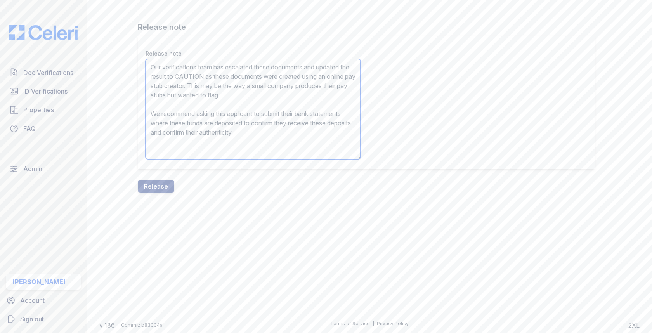
click at [233, 77] on textarea "Our verifications team has escalated these documents and updated the result to …" at bounding box center [252, 109] width 215 height 100
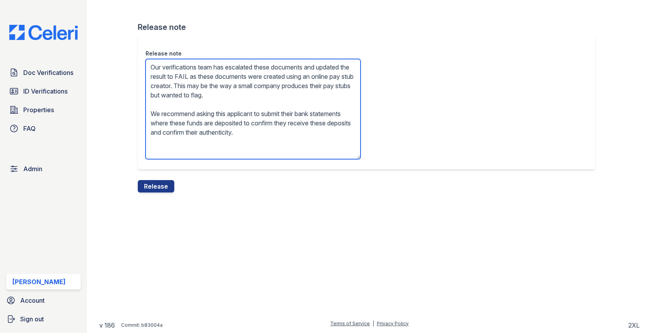
type textarea "Our verifications team has escalated these documents and updated the result to …"
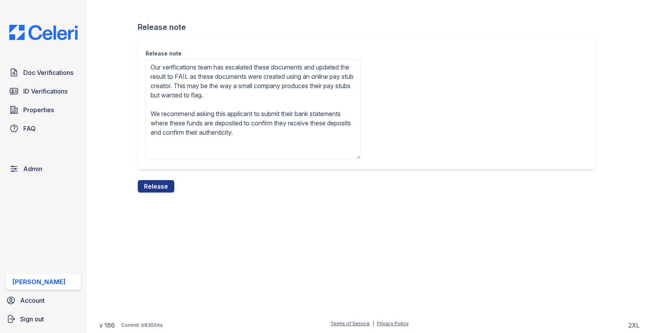
click at [161, 178] on div "Release note Our verifications team has escalated these documents and updated t…" at bounding box center [369, 108] width 463 height 144
click at [160, 187] on button "Release" at bounding box center [156, 186] width 36 height 12
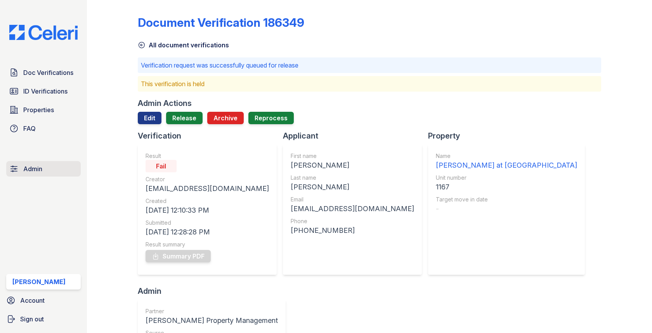
click at [43, 175] on link "Admin" at bounding box center [43, 169] width 74 height 16
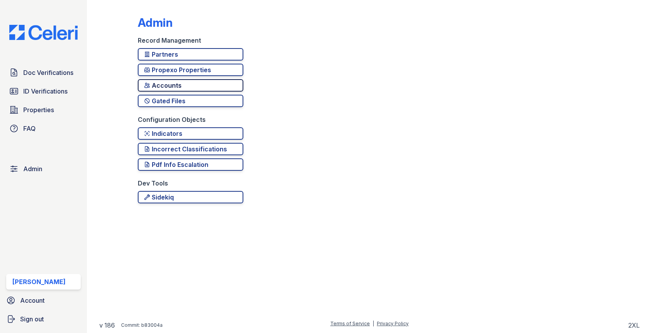
click at [167, 89] on div "Accounts" at bounding box center [190, 85] width 93 height 9
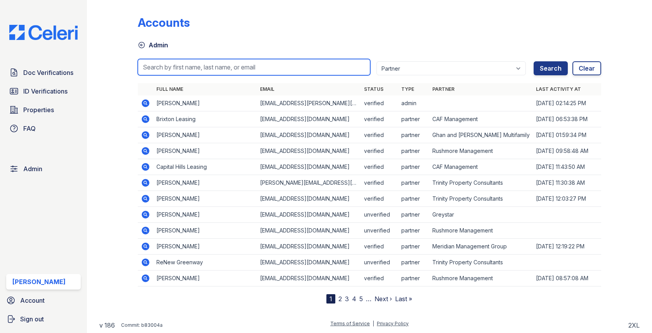
click at [192, 64] on input "search" at bounding box center [254, 67] width 232 height 16
paste input "Joanahernandez@spmlv.com"
type input "Joanahernandez@spmlv.com"
click at [533, 61] on button "Search" at bounding box center [550, 68] width 34 height 14
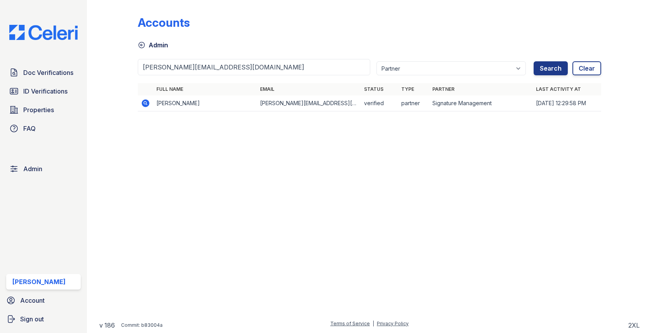
click at [147, 99] on icon at bounding box center [145, 103] width 9 height 9
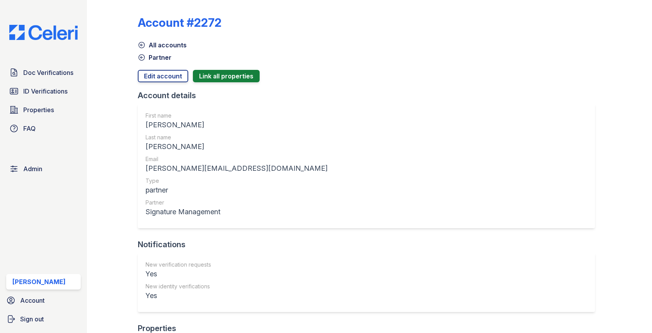
click at [159, 62] on div "Account #2272 All accounts Partner Edit account Link all properties Account det…" at bounding box center [369, 327] width 463 height 648
click at [159, 70] on link "Edit account" at bounding box center [163, 76] width 50 height 12
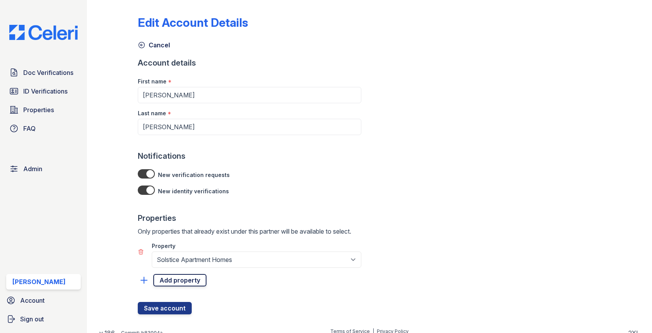
click at [182, 278] on link "Add property" at bounding box center [179, 280] width 53 height 12
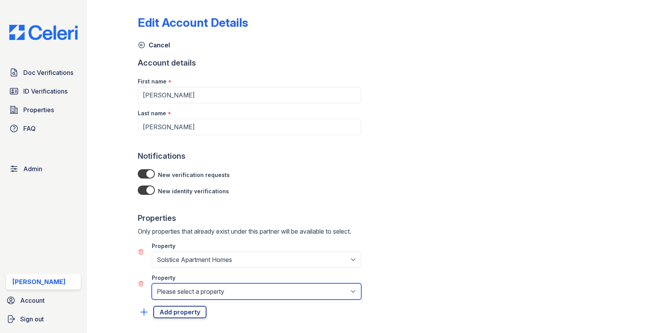
click at [182, 285] on select "Please select a property [GEOGRAPHIC_DATA] Elevate Townhomes Habitat At DTLV Na…" at bounding box center [256, 291] width 209 height 16
select select "4662"
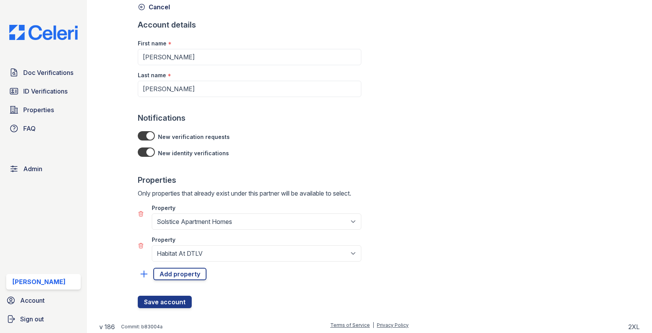
click at [190, 262] on div at bounding box center [249, 264] width 223 height 6
click at [189, 278] on link "Add property" at bounding box center [179, 274] width 53 height 12
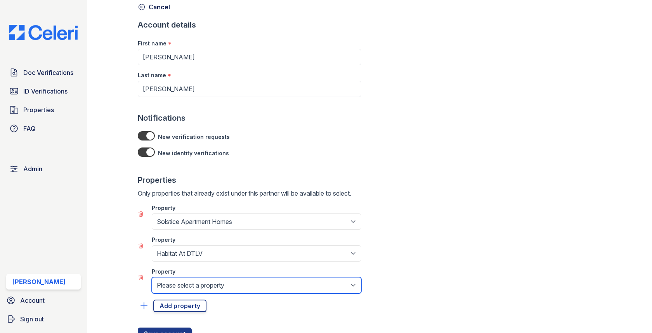
click at [185, 285] on select "Please select a property [GEOGRAPHIC_DATA] Elevate Townhomes Habitat At DTLV Na…" at bounding box center [256, 285] width 209 height 16
select select "4663"
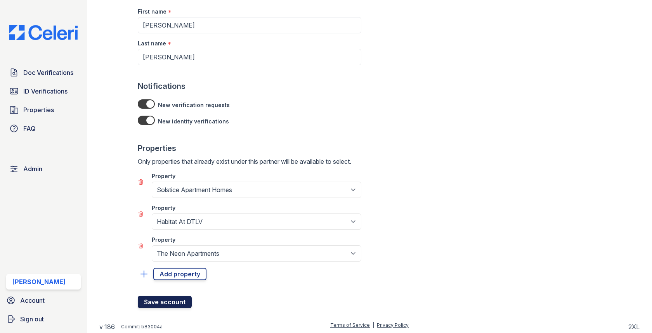
click at [169, 304] on button "Save account" at bounding box center [165, 302] width 54 height 12
